Goal: Navigation & Orientation: Find specific page/section

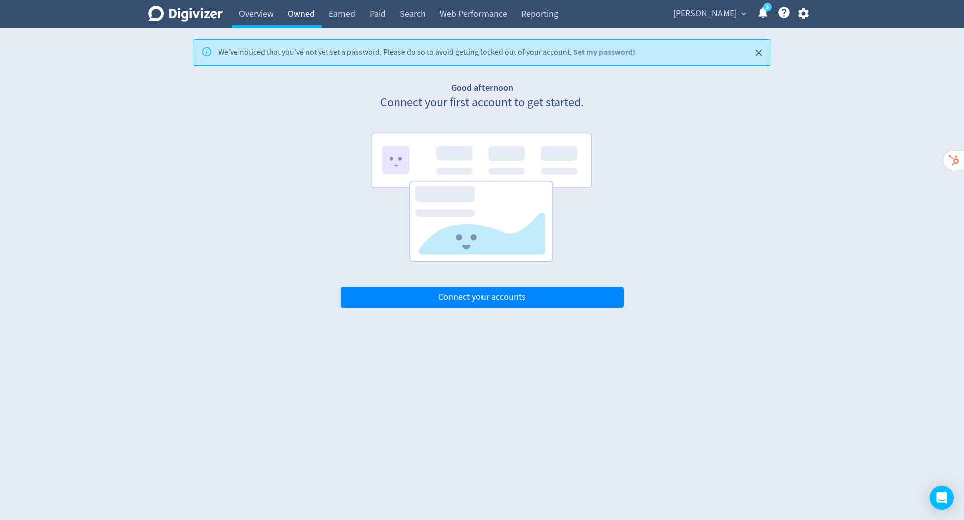
click at [302, 16] on link "Owned" at bounding box center [301, 14] width 41 height 28
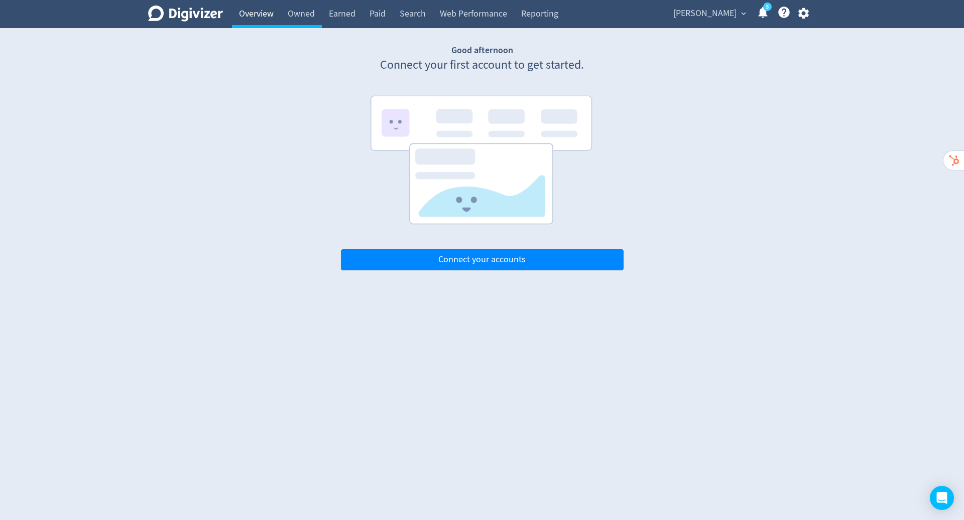
click at [254, 18] on link "Overview" at bounding box center [256, 14] width 49 height 28
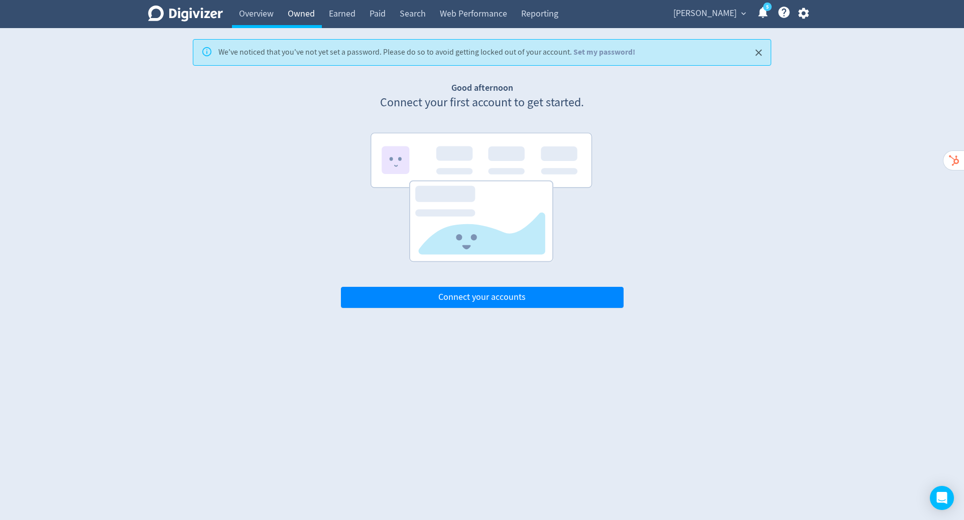
click at [306, 18] on link "Owned" at bounding box center [301, 14] width 41 height 28
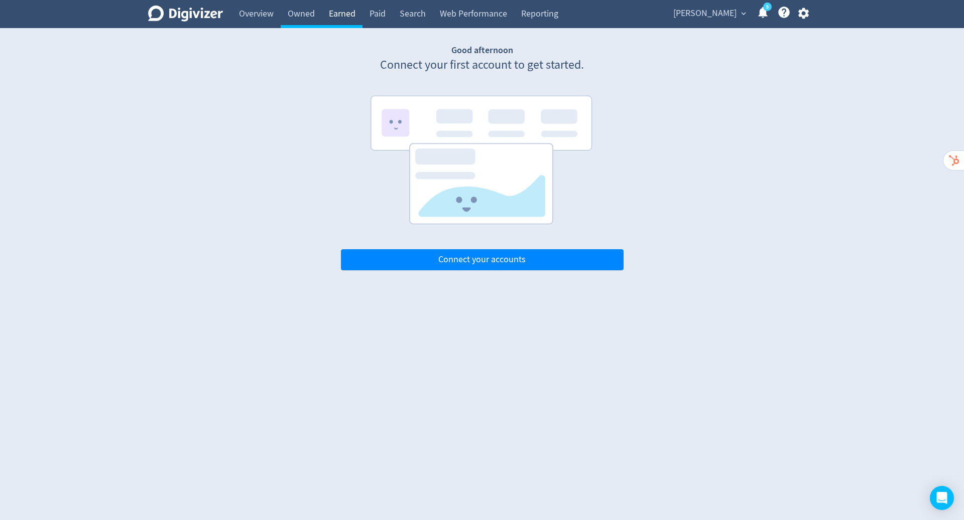
click at [334, 18] on link "Earned" at bounding box center [342, 14] width 41 height 28
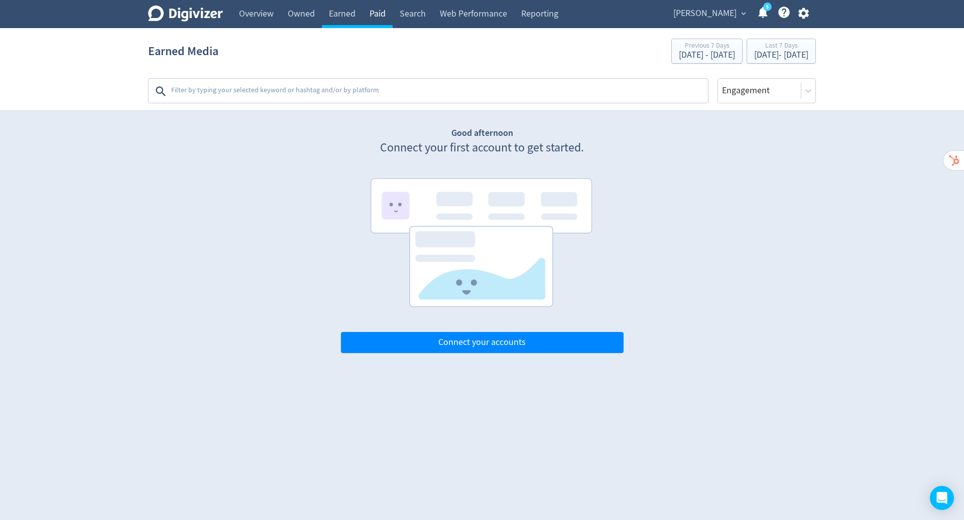
click at [383, 15] on link "Paid" at bounding box center [377, 14] width 30 height 28
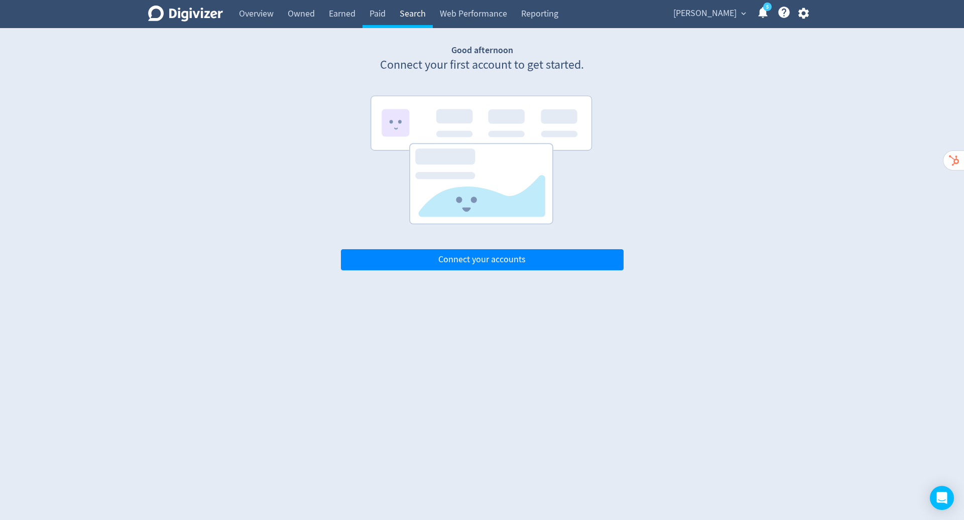
click at [424, 11] on link "Search" at bounding box center [413, 14] width 40 height 28
click at [457, 10] on link "Web Performance" at bounding box center [473, 14] width 81 height 28
click at [542, 8] on link "Reporting" at bounding box center [539, 14] width 51 height 28
